Goal: Information Seeking & Learning: Learn about a topic

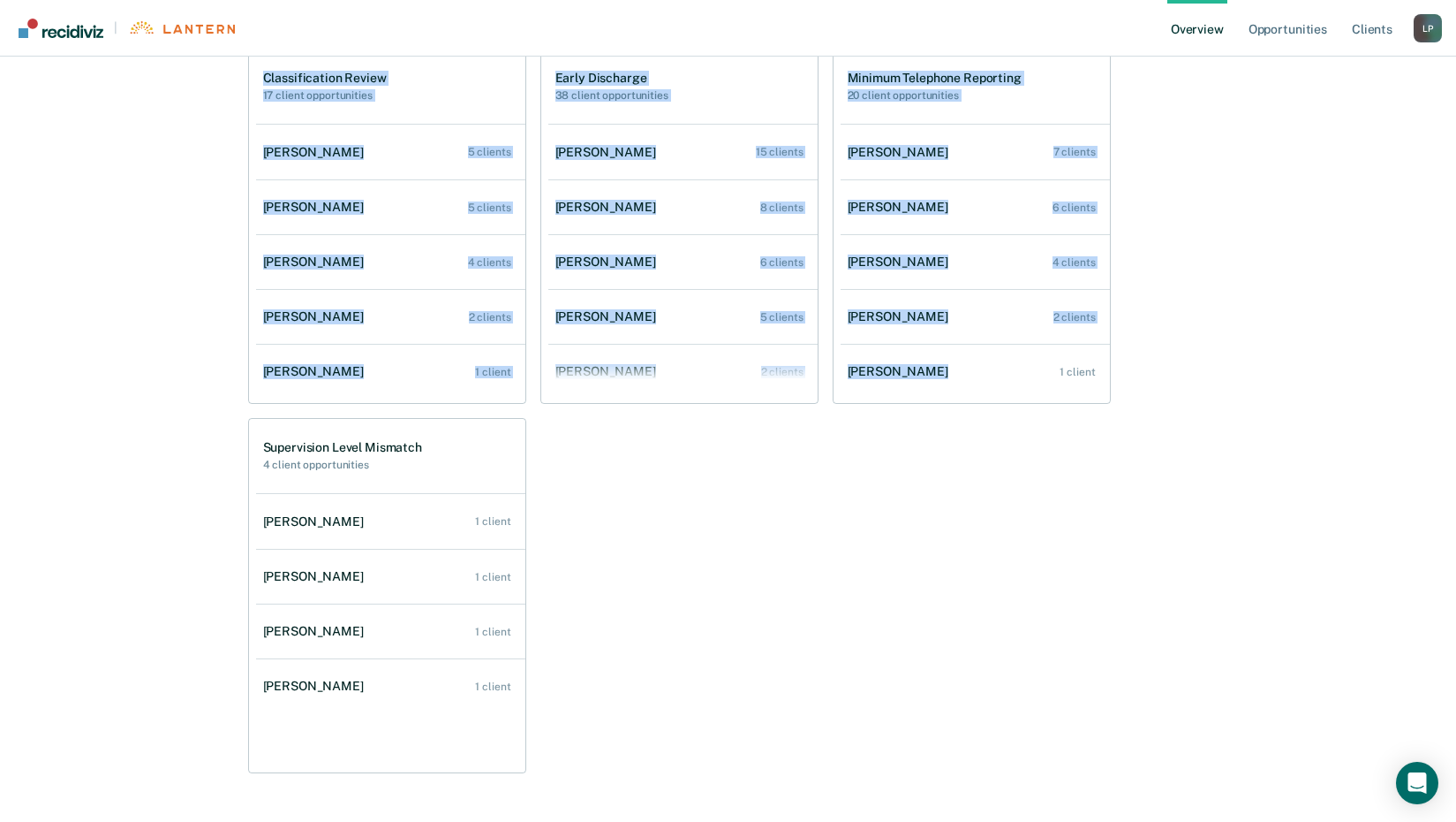
scroll to position [532, 0]
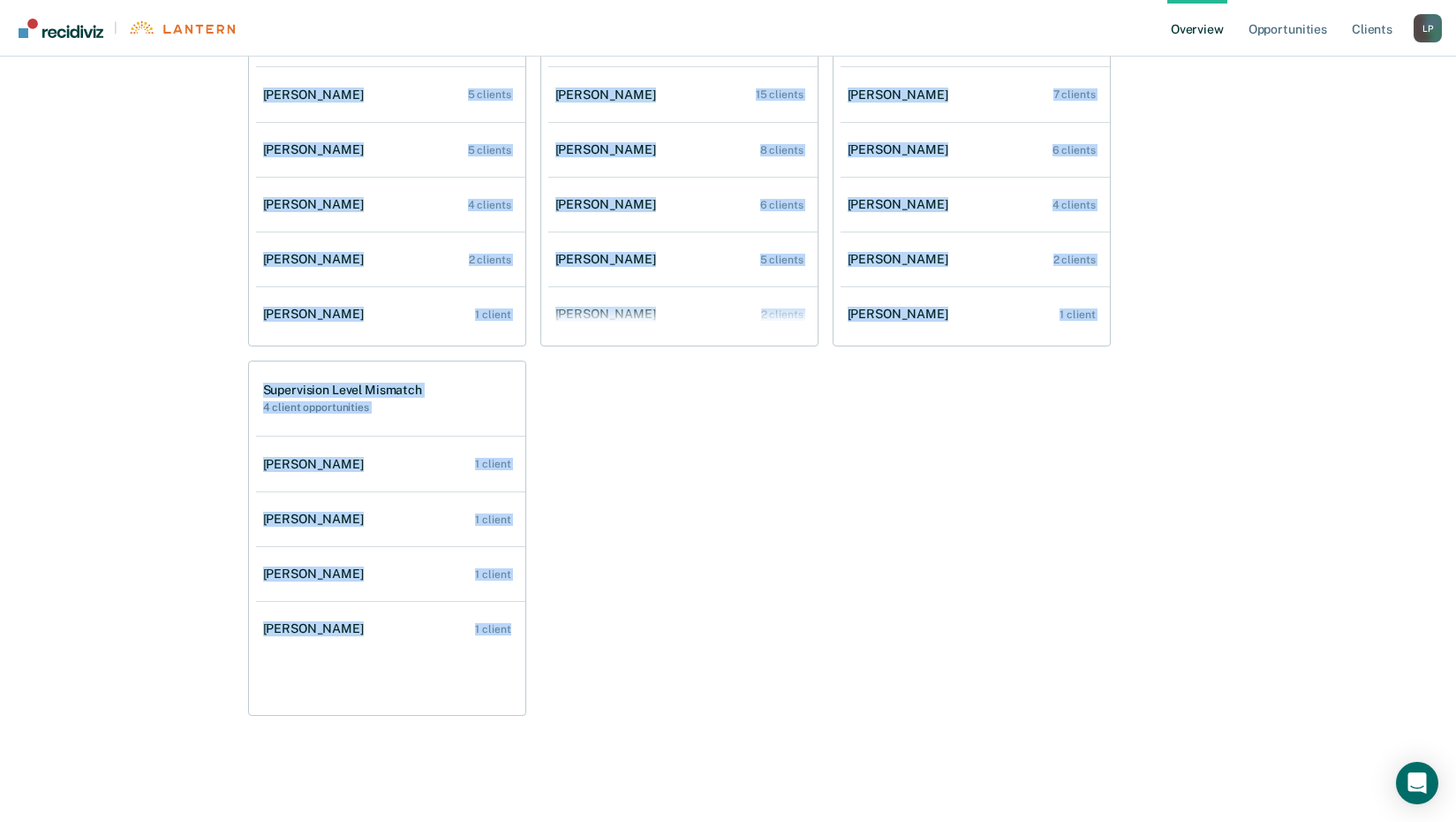
drag, startPoint x: 248, startPoint y: 201, endPoint x: 704, endPoint y: 722, distance: 692.4
click at [704, 722] on div "[PERSON_NAME] Overview Region : 10 - CENTRAL Team : 7 Agents Outcomes Measure y…" at bounding box center [728, 155] width 1060 height 1219
drag, startPoint x: 704, startPoint y: 722, endPoint x: 629, endPoint y: 486, distance: 247.6
copy div "Opportunities Take action on opportunities that clients may be eligible for. Cl…"
click at [706, 398] on div "Classification Review 17 client opportunities [PERSON_NAME] 5 clients [PERSON_N…" at bounding box center [728, 353] width 961 height 724
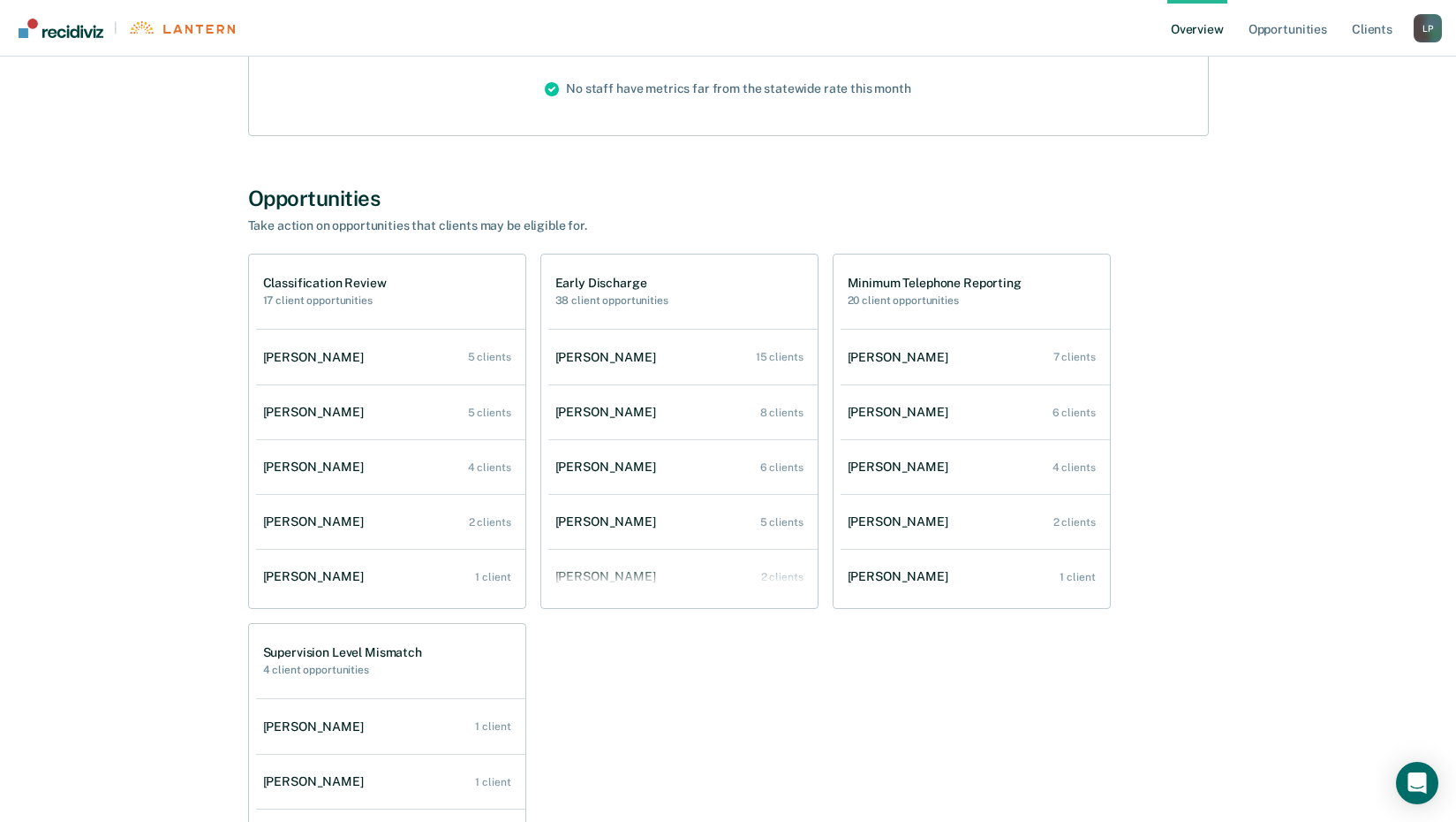
scroll to position [267, 0]
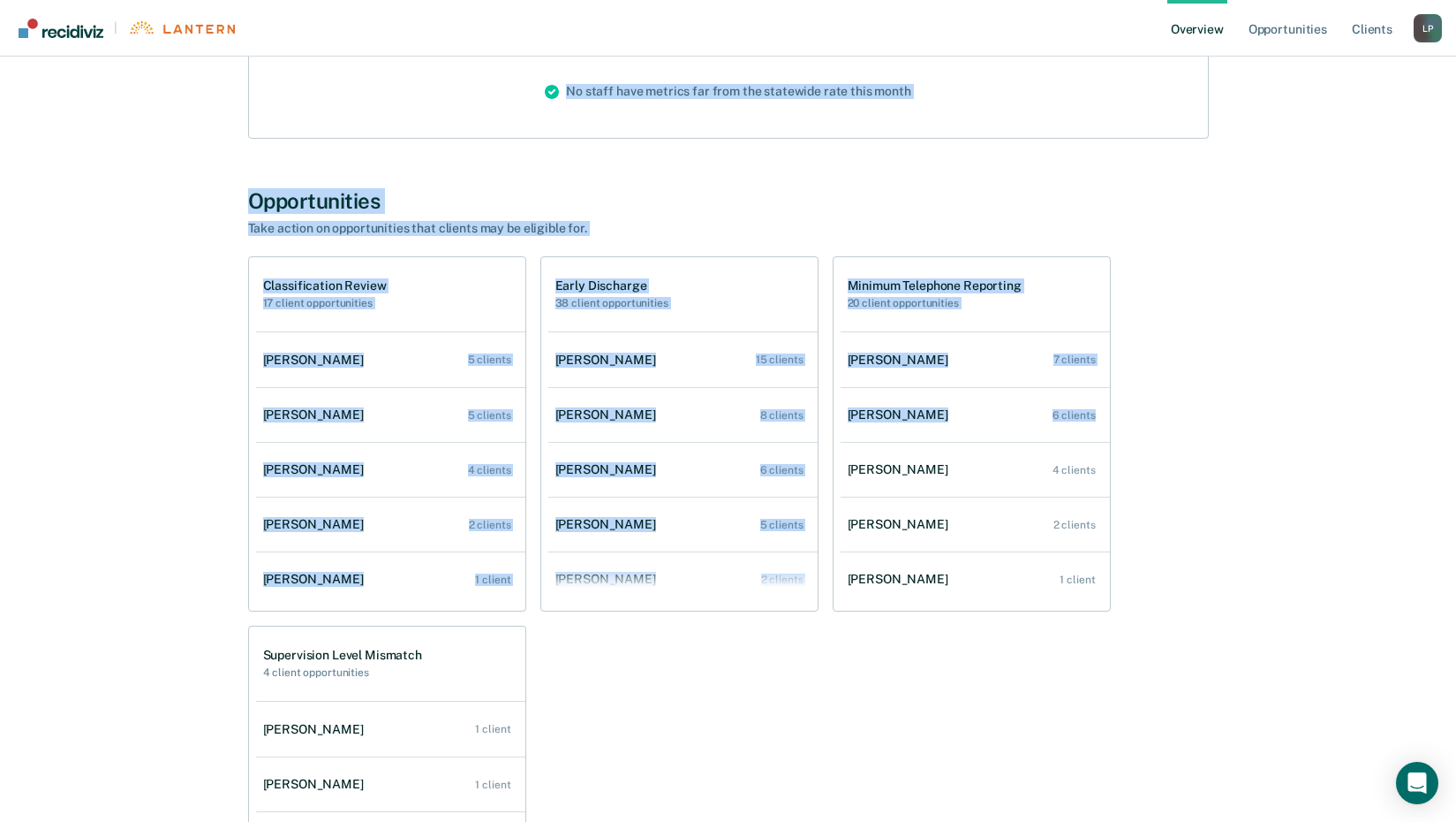
drag, startPoint x: 221, startPoint y: 158, endPoint x: 1194, endPoint y: 395, distance: 1001.4
click at [1194, 395] on div "[PERSON_NAME] Overview Region : 10 - CENTRAL Team : 7 Agents Outcomes Measure y…" at bounding box center [728, 420] width 1060 height 1219
drag, startPoint x: 1194, startPoint y: 395, endPoint x: 1188, endPoint y: 340, distance: 55.3
click at [1188, 340] on div "Classification Review 17 client opportunities [PERSON_NAME] 5 clients [PERSON_N…" at bounding box center [728, 618] width 961 height 724
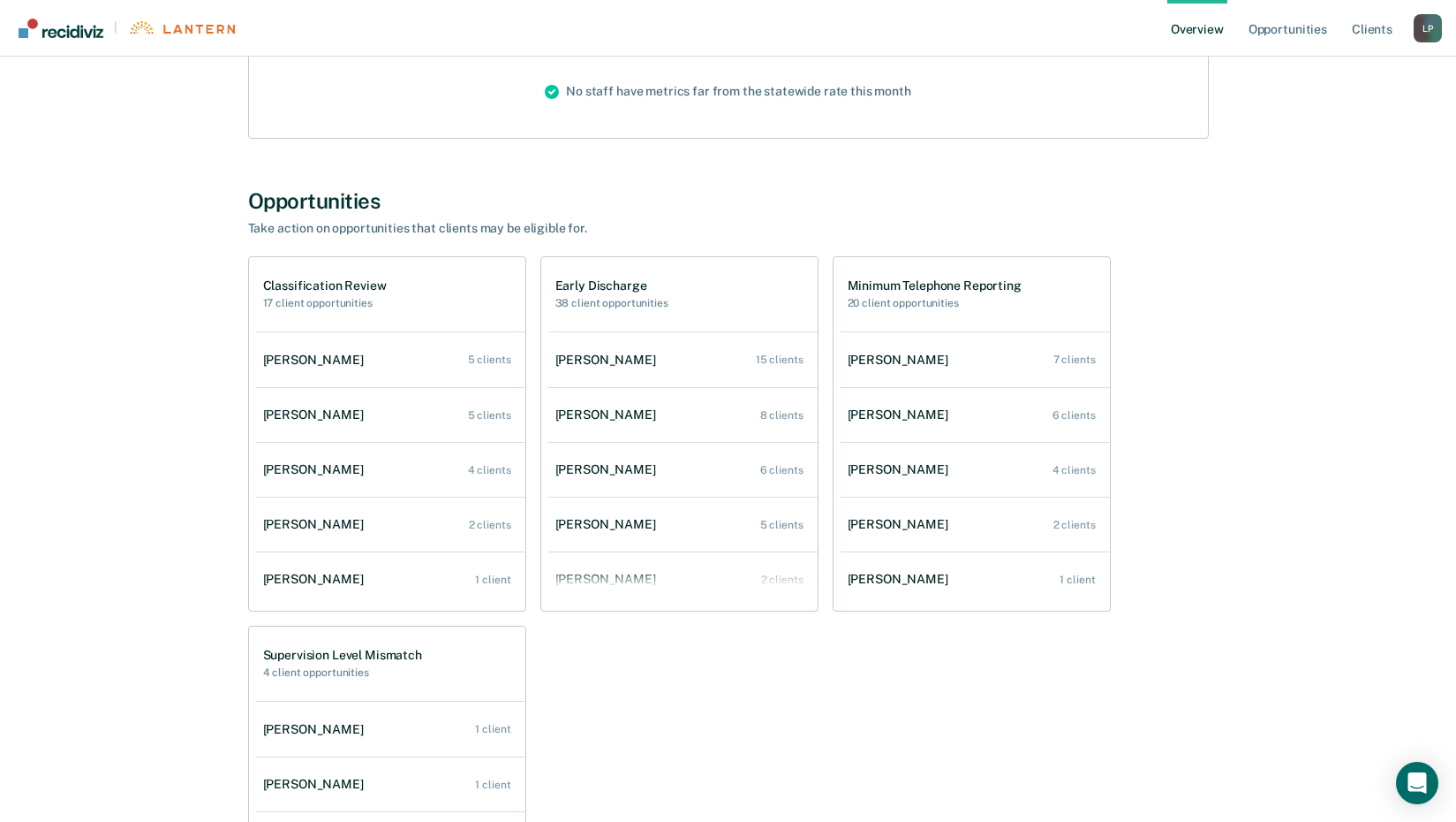
drag, startPoint x: 1185, startPoint y: 332, endPoint x: 958, endPoint y: 801, distance: 521.0
click at [958, 801] on div "Classification Review 17 client opportunities [PERSON_NAME] 5 clients [PERSON_N…" at bounding box center [728, 618] width 961 height 724
